Goal: Find specific page/section: Find specific page/section

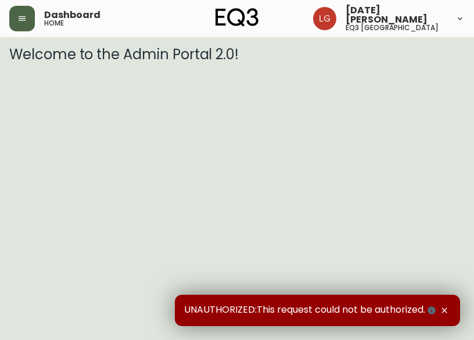
click at [19, 21] on icon "button" at bounding box center [21, 18] width 9 height 9
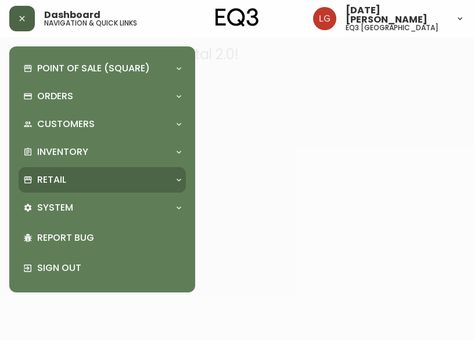
click at [66, 177] on div "Retail" at bounding box center [96, 180] width 146 height 13
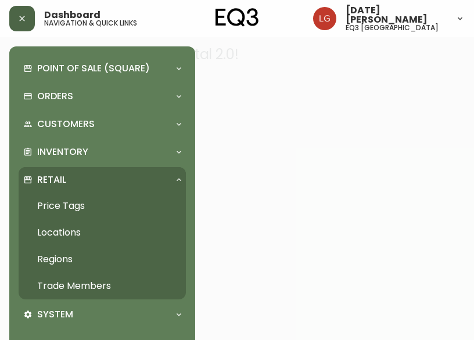
click at [74, 286] on link "Trade Members" at bounding box center [102, 286] width 167 height 27
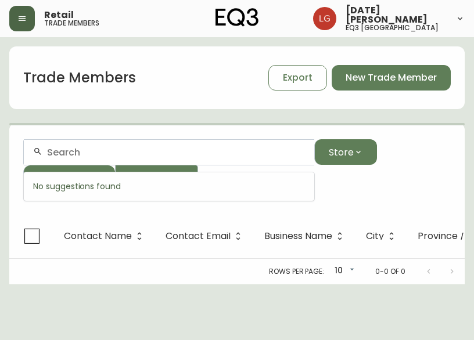
click at [88, 147] on input "text" at bounding box center [176, 152] width 258 height 11
paste input "AIREY HOMES"
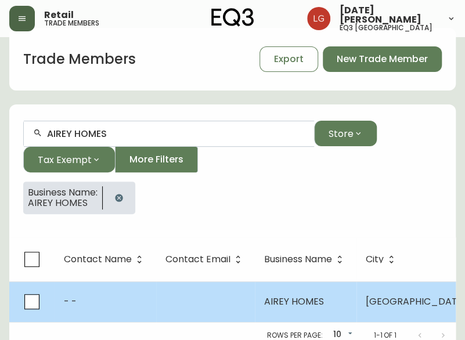
scroll to position [35, 0]
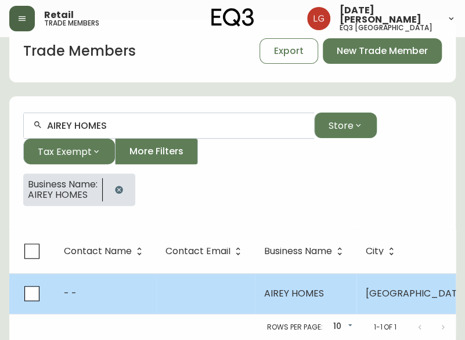
type input "AIREY HOMES"
click at [187, 290] on td at bounding box center [205, 293] width 99 height 41
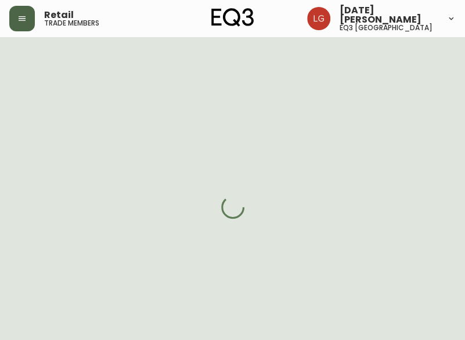
select select "BC"
select select "CA"
select select "CA_EN"
select select "Other"
select select "cjw10z96p001r6gs00juufhhe"
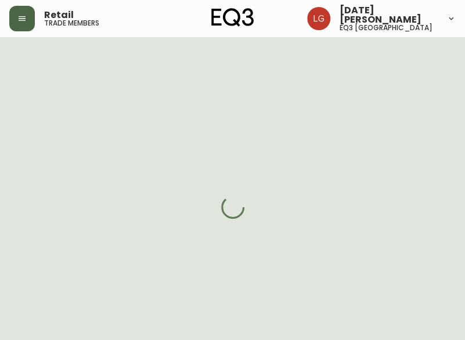
select select "false"
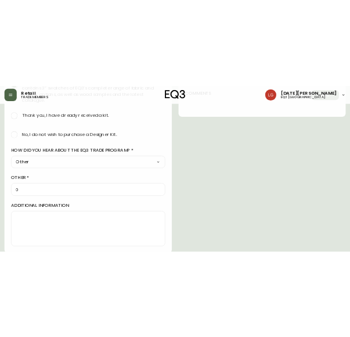
scroll to position [760, 0]
